Goal: Information Seeking & Learning: Check status

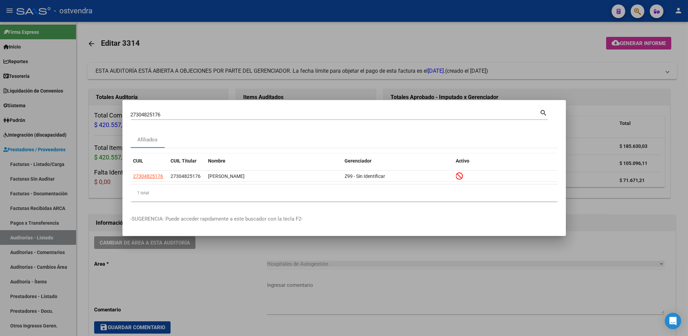
click at [456, 111] on div "27304825176 Buscar (apellido, dni, cuil, [PERSON_NAME], cuit, obra social)" at bounding box center [335, 115] width 409 height 10
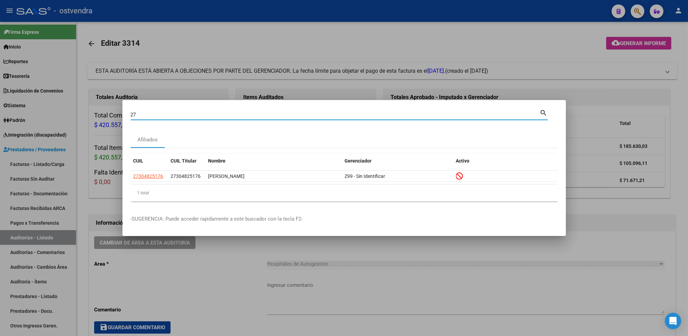
type input "2"
paste input "20286438610"
type input "20286438610"
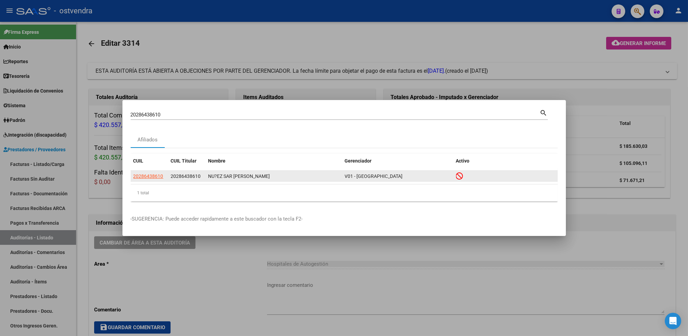
click at [145, 179] on app-link-go-to "20286438610" at bounding box center [148, 176] width 30 height 8
click at [144, 177] on span "20286438610" at bounding box center [148, 175] width 30 height 5
type textarea "20286438610"
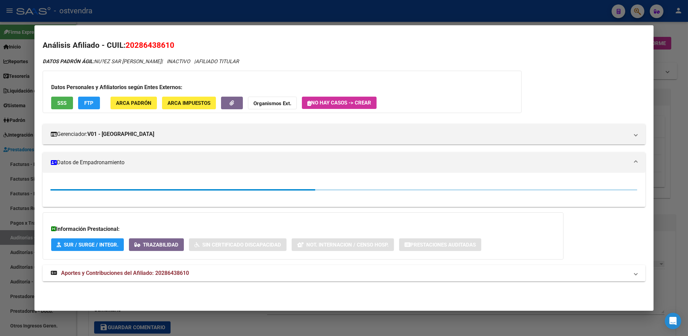
click at [280, 102] on strong "Organismos Ext." at bounding box center [273, 103] width 38 height 6
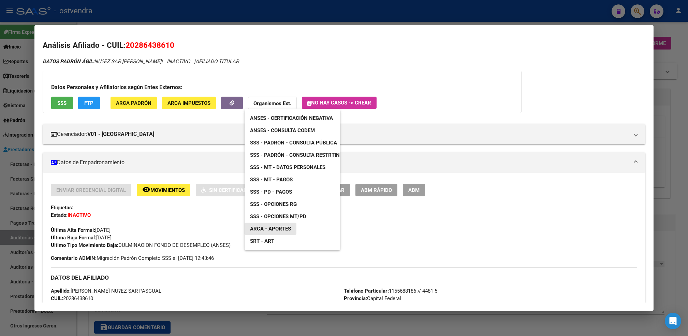
click at [281, 227] on span "ARCA - Aportes" at bounding box center [270, 229] width 41 height 6
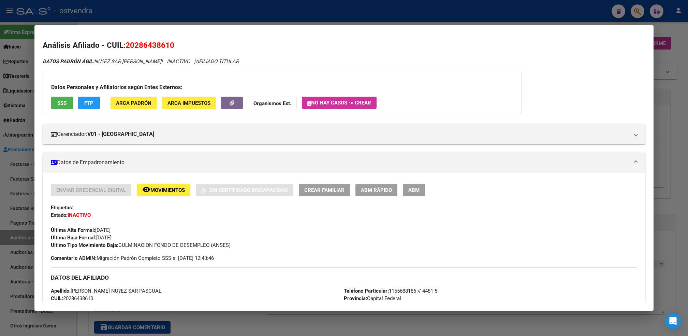
click at [265, 100] on strong "Organismos Ext." at bounding box center [273, 103] width 38 height 6
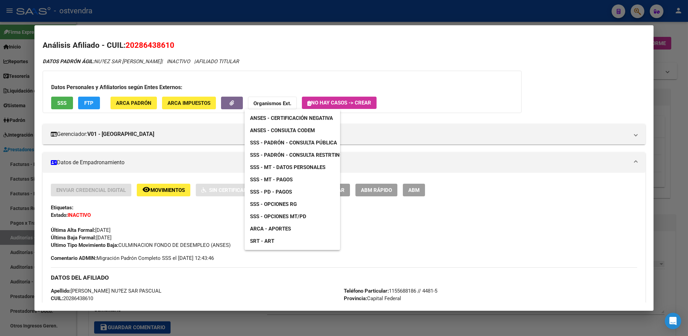
click at [297, 140] on span "SSS - Padrón - Consulta Pública" at bounding box center [293, 143] width 87 height 6
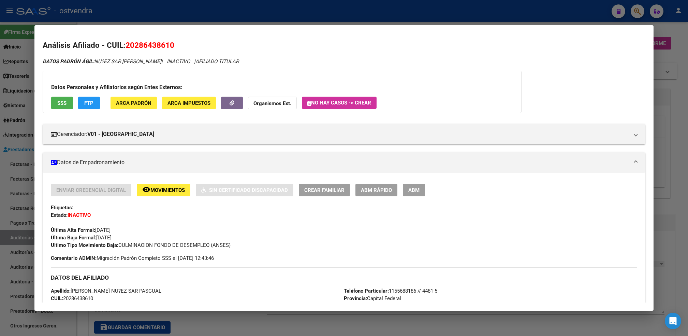
click at [264, 100] on strong "Organismos Ext." at bounding box center [273, 103] width 38 height 6
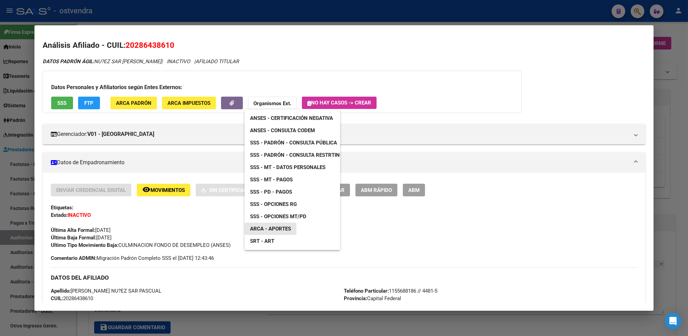
click at [287, 226] on span "ARCA - Aportes" at bounding box center [270, 229] width 41 height 6
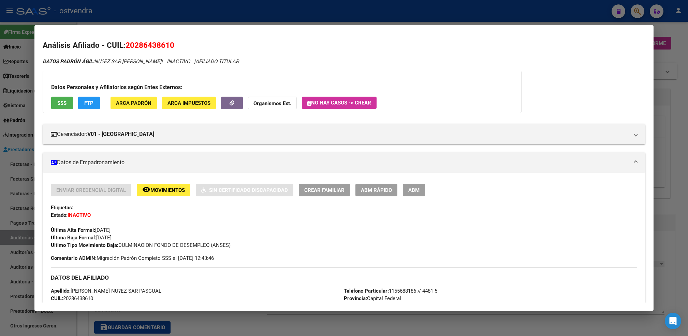
click at [637, 8] on div at bounding box center [344, 168] width 688 height 336
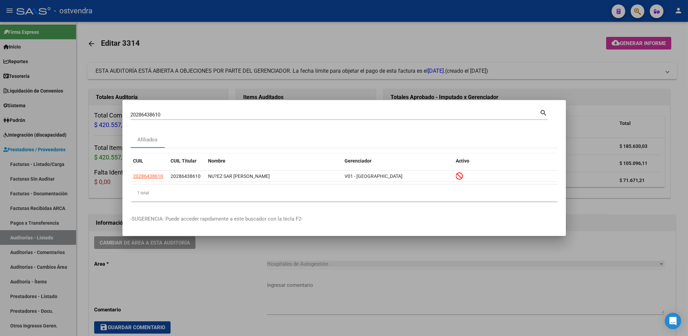
click at [569, 43] on div at bounding box center [344, 168] width 688 height 336
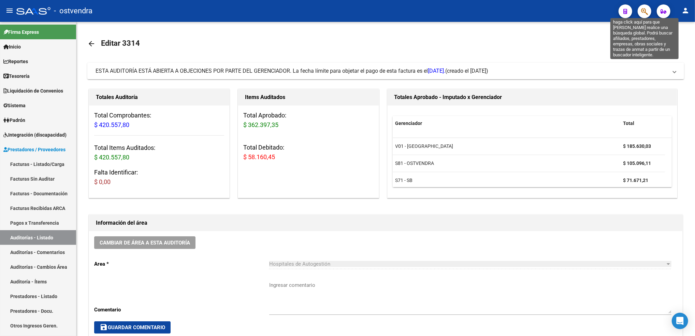
click at [642, 10] on icon "button" at bounding box center [644, 12] width 7 height 8
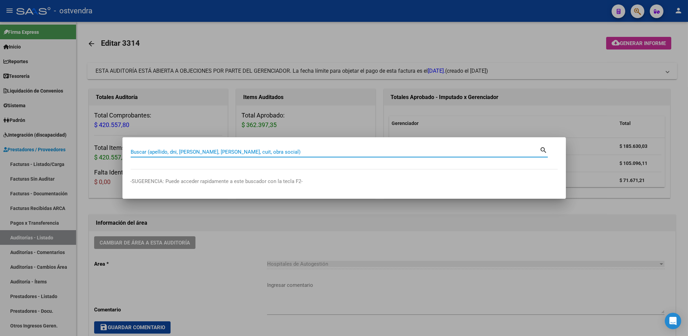
click at [289, 149] on input "Buscar (apellido, dni, [PERSON_NAME], [PERSON_NAME], cuit, obra social)" at bounding box center [335, 152] width 409 height 6
paste input "20301155590"
type input "20301155590"
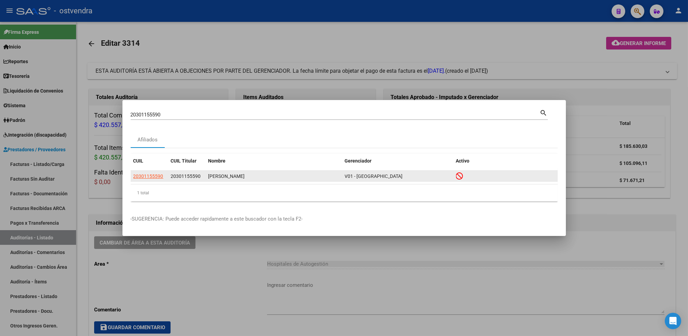
click at [165, 175] on datatable-body-cell "20301155590" at bounding box center [150, 176] width 38 height 11
click at [156, 175] on span "20301155590" at bounding box center [148, 175] width 30 height 5
type textarea "20301155590"
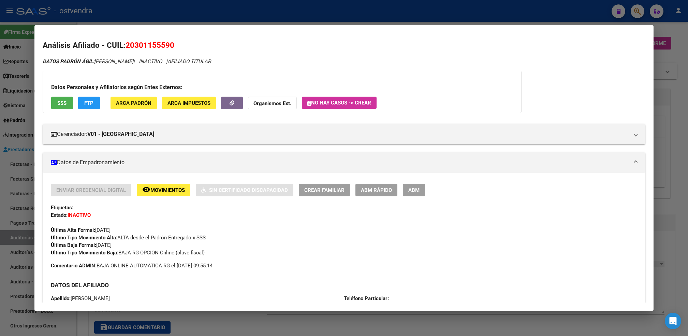
click at [273, 103] on strong "Organismos Ext." at bounding box center [273, 103] width 38 height 6
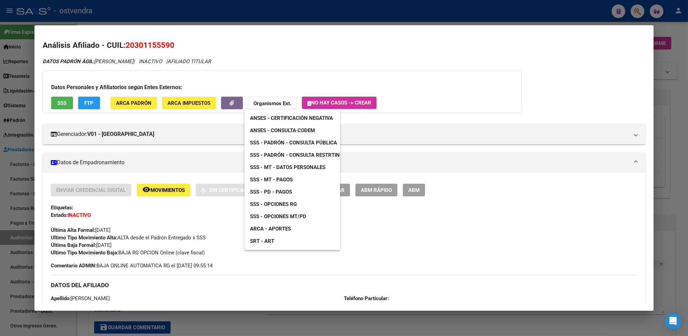
click at [287, 145] on span "SSS - Padrón - Consulta Pública" at bounding box center [293, 143] width 87 height 6
